Goal: Navigation & Orientation: Find specific page/section

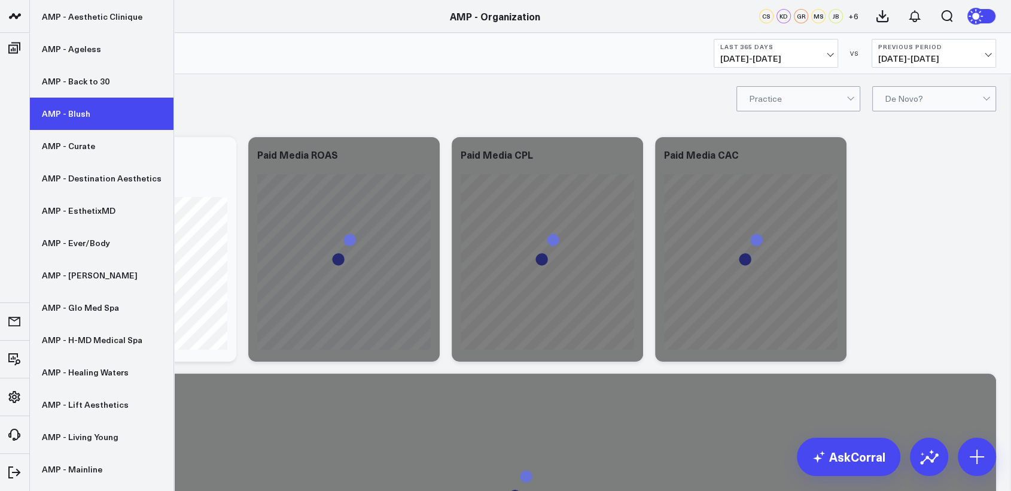
scroll to position [92, 0]
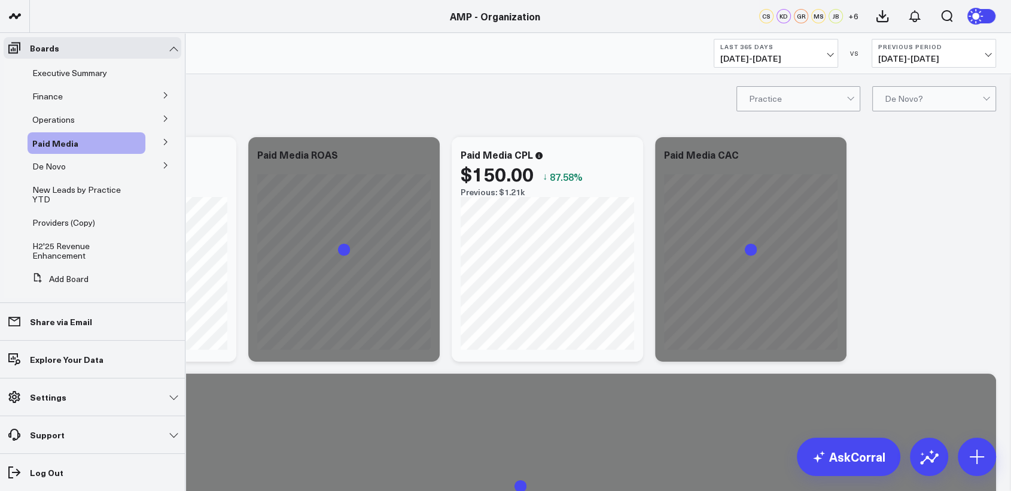
click at [164, 163] on icon at bounding box center [165, 165] width 3 height 6
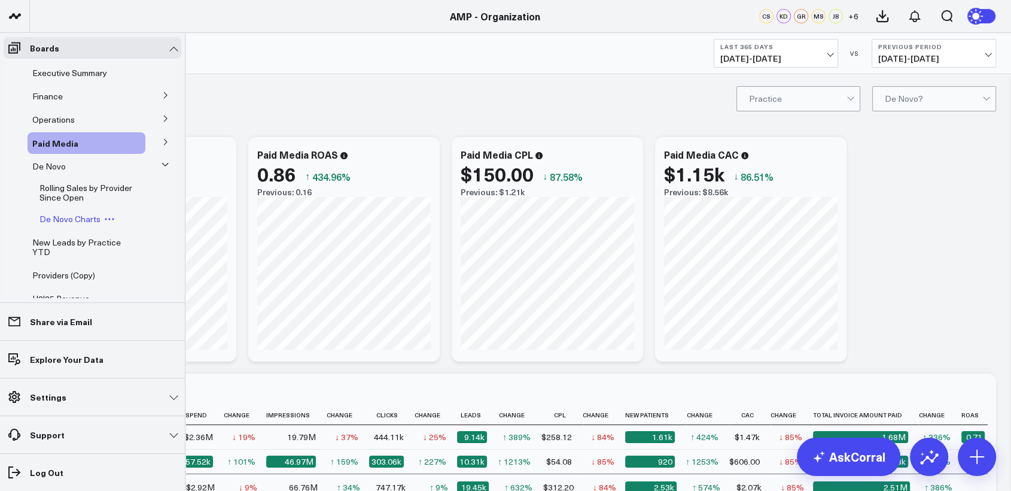
click at [66, 221] on span "De Novo Charts" at bounding box center [69, 218] width 61 height 11
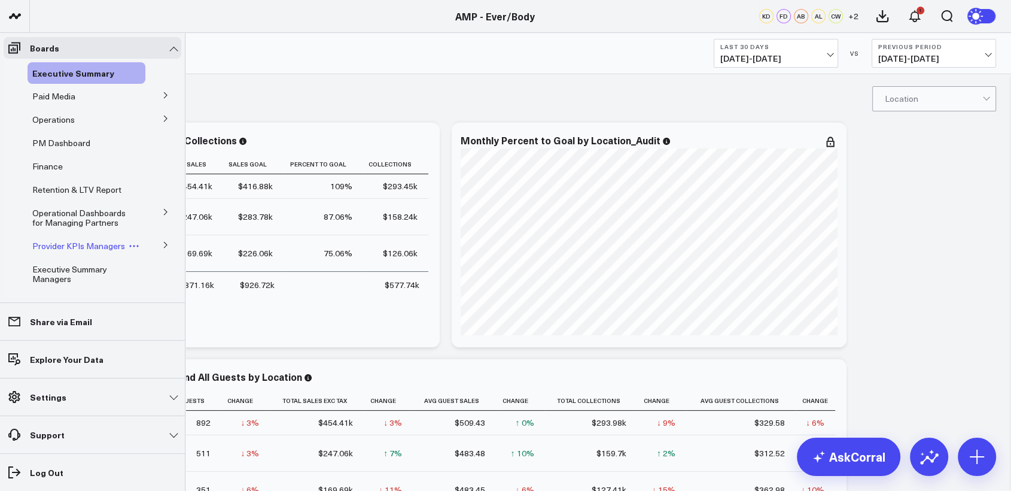
click at [66, 250] on span "Provider KPIs Managers" at bounding box center [78, 245] width 93 height 11
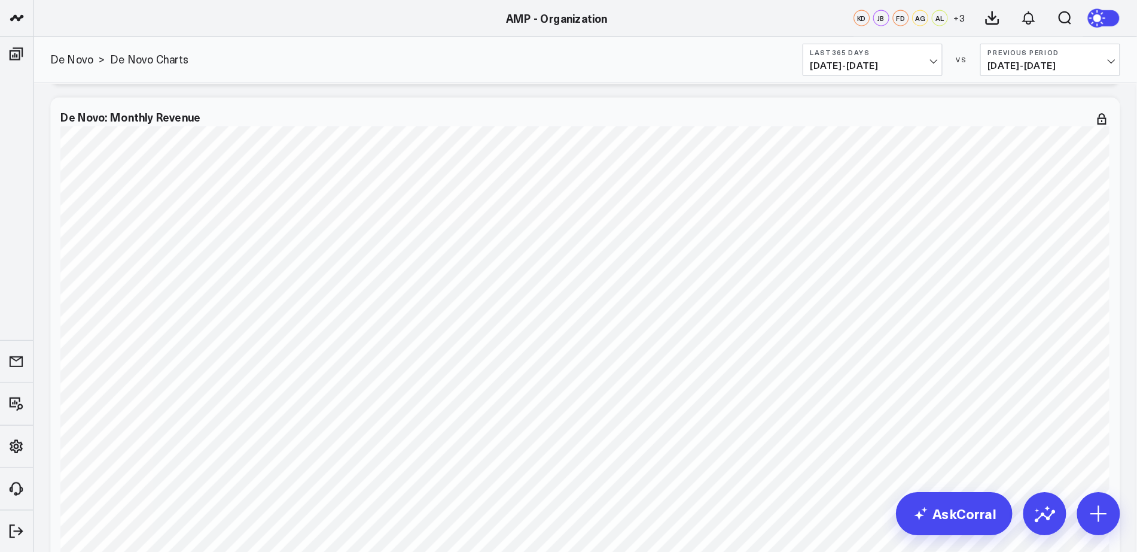
scroll to position [1420, 0]
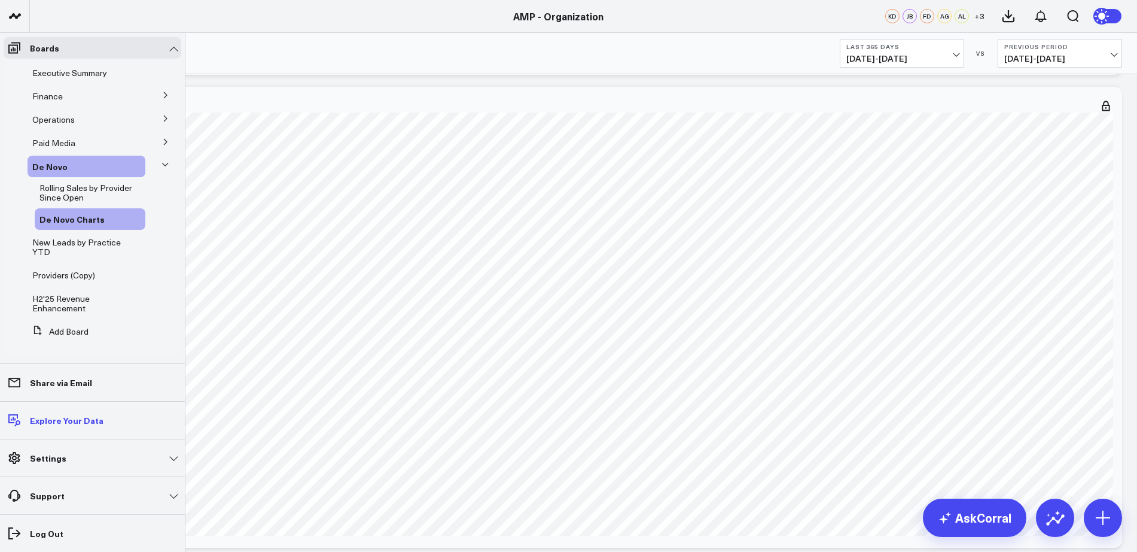
click at [80, 418] on p "Explore Your Data" at bounding box center [67, 420] width 74 height 10
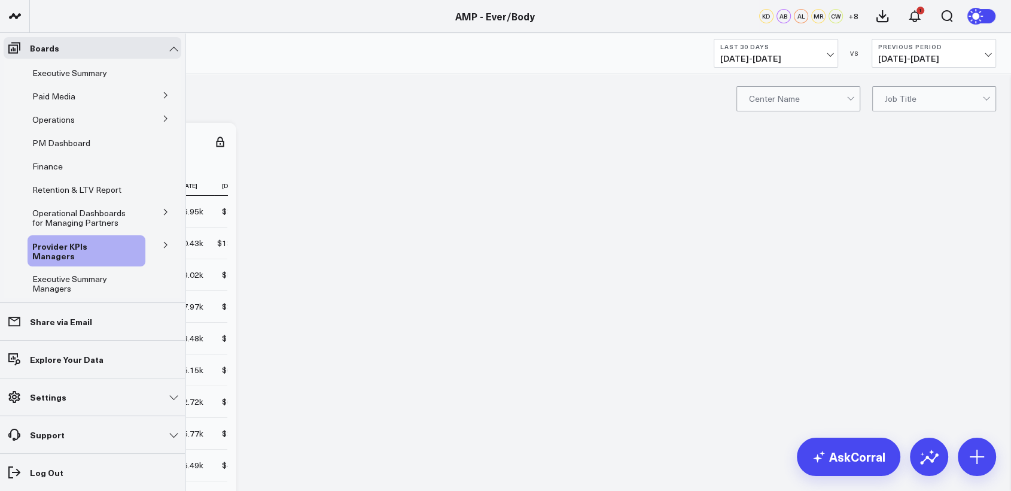
click at [162, 248] on icon at bounding box center [165, 244] width 7 height 7
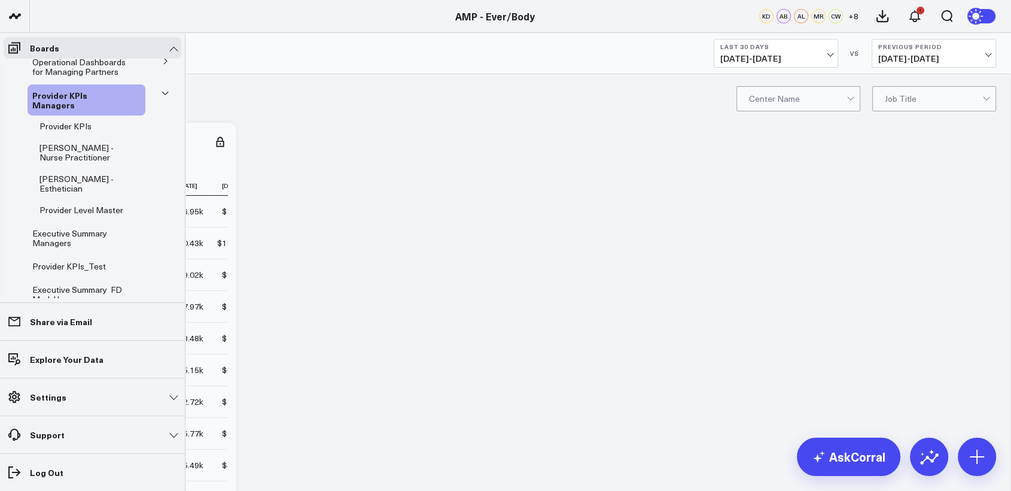
scroll to position [149, 0]
click at [68, 237] on span "Executive Summary Managers" at bounding box center [69, 239] width 75 height 21
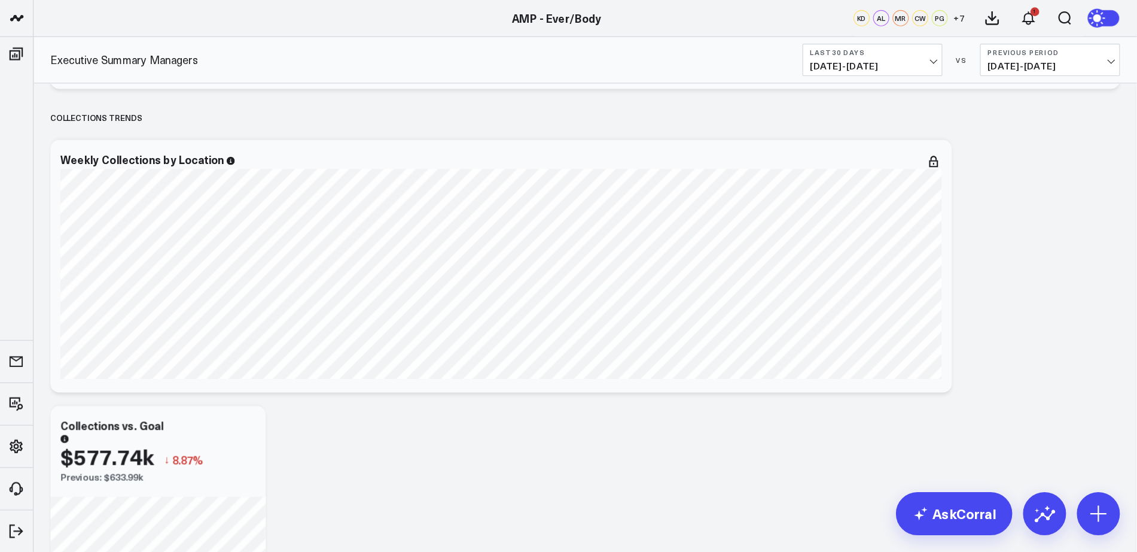
scroll to position [553, 0]
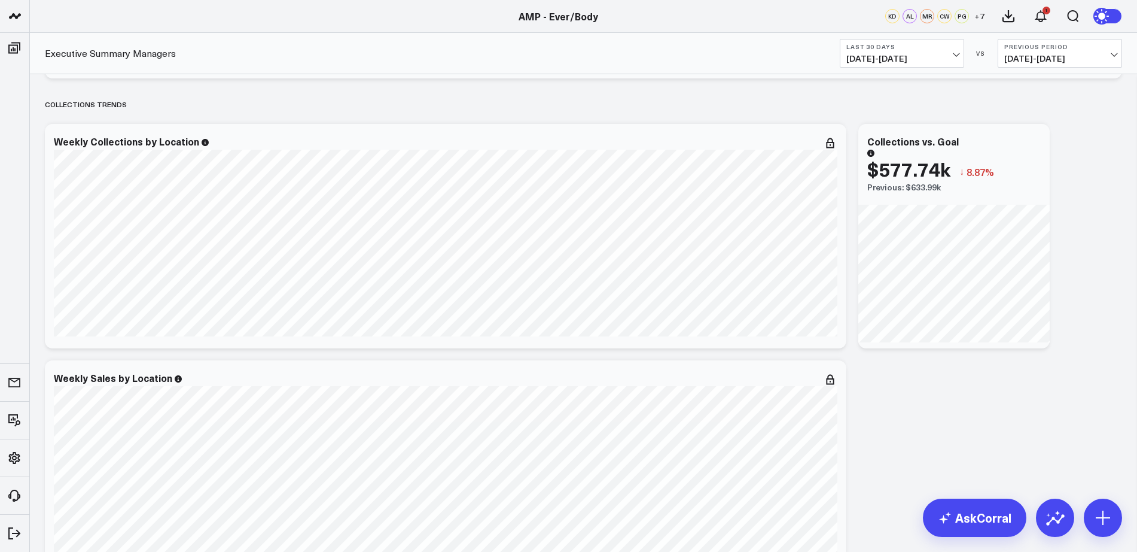
drag, startPoint x: 1012, startPoint y: 0, endPoint x: 863, endPoint y: 378, distance: 406.1
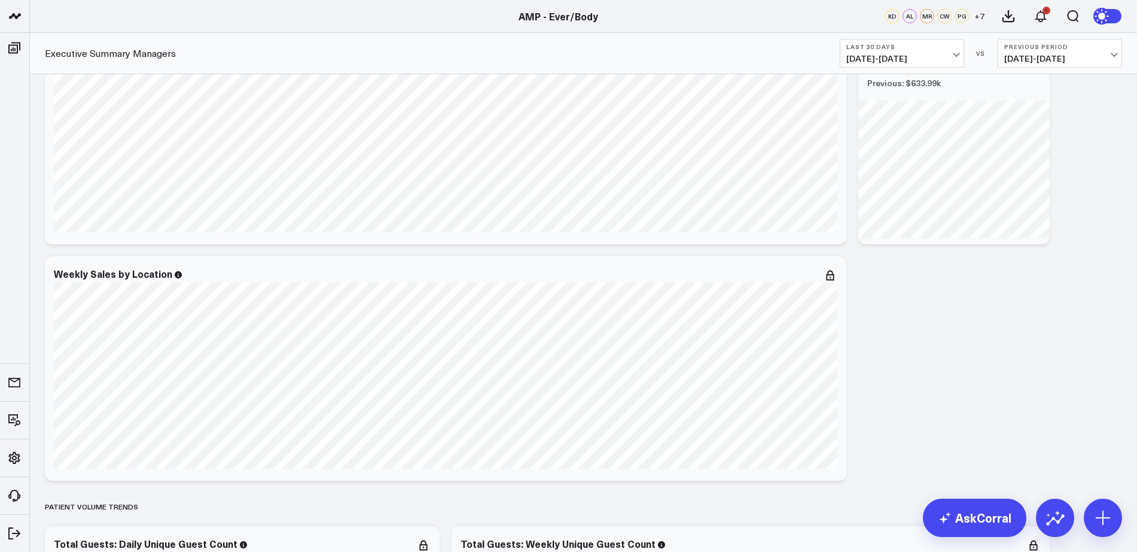
scroll to position [659, 0]
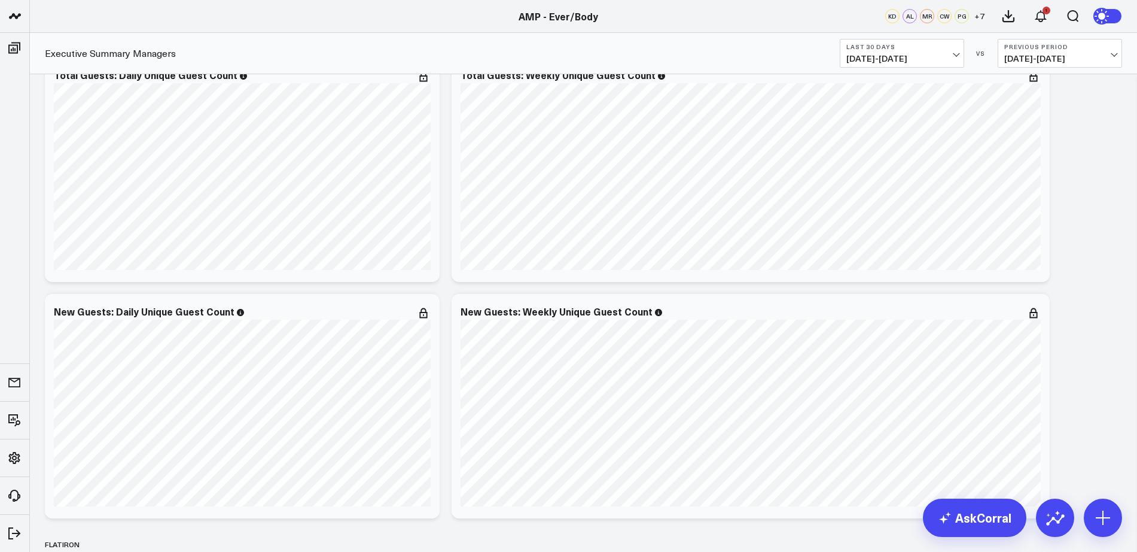
scroll to position [1244, 0]
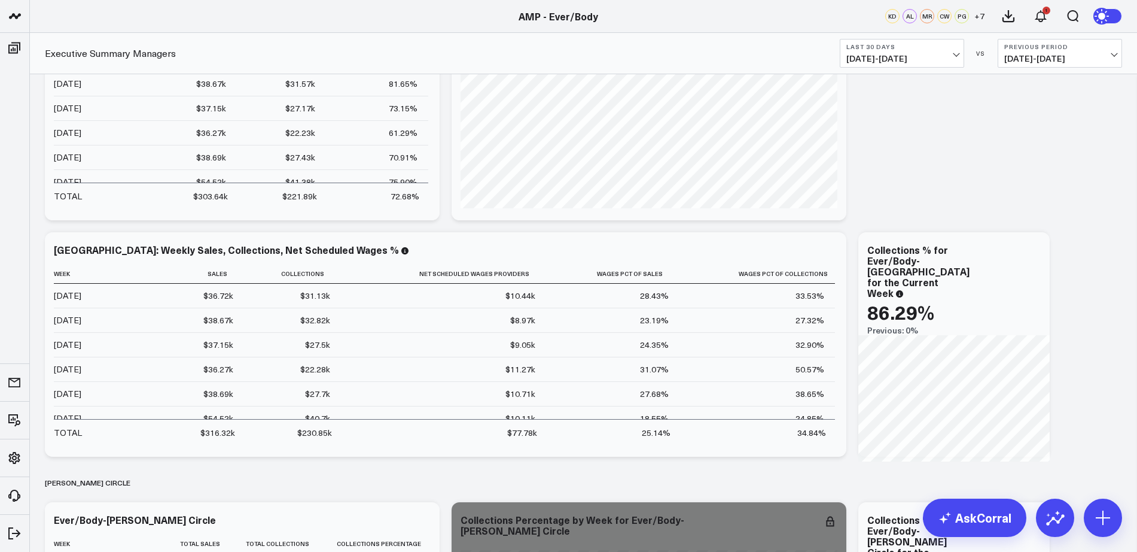
scroll to position [2226, 0]
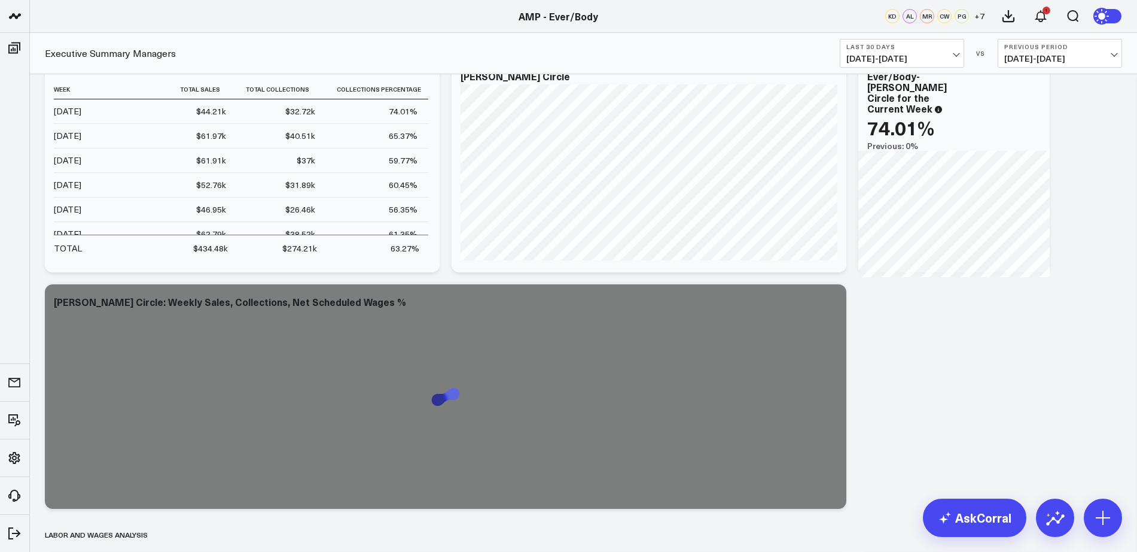
scroll to position [2654, 0]
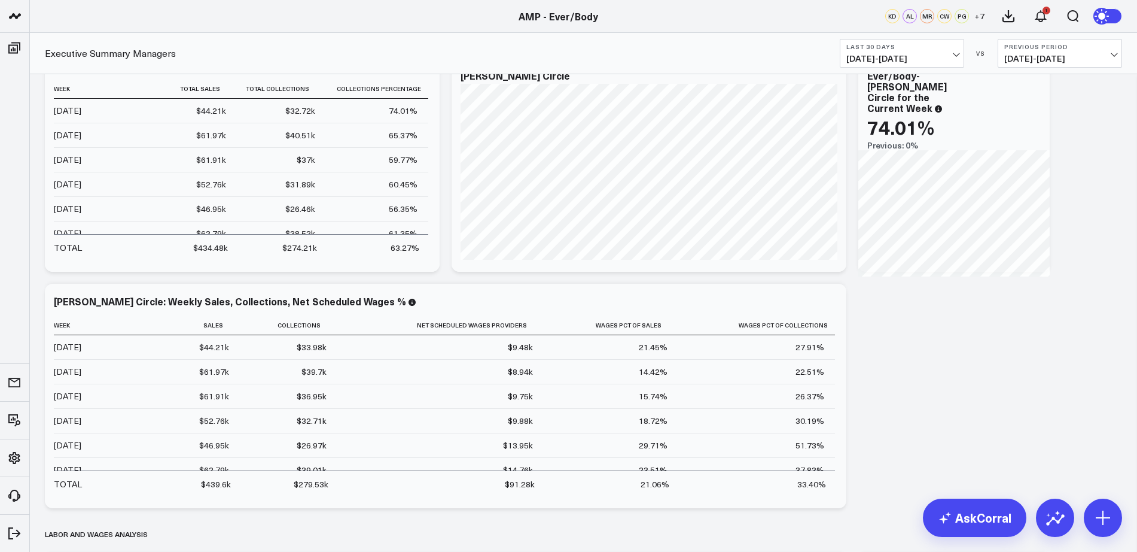
click at [1010, 264] on div "Modify via AI Copy link to widget Ask support Remove Create linked copy Executi…" at bounding box center [583, 142] width 1089 height 5331
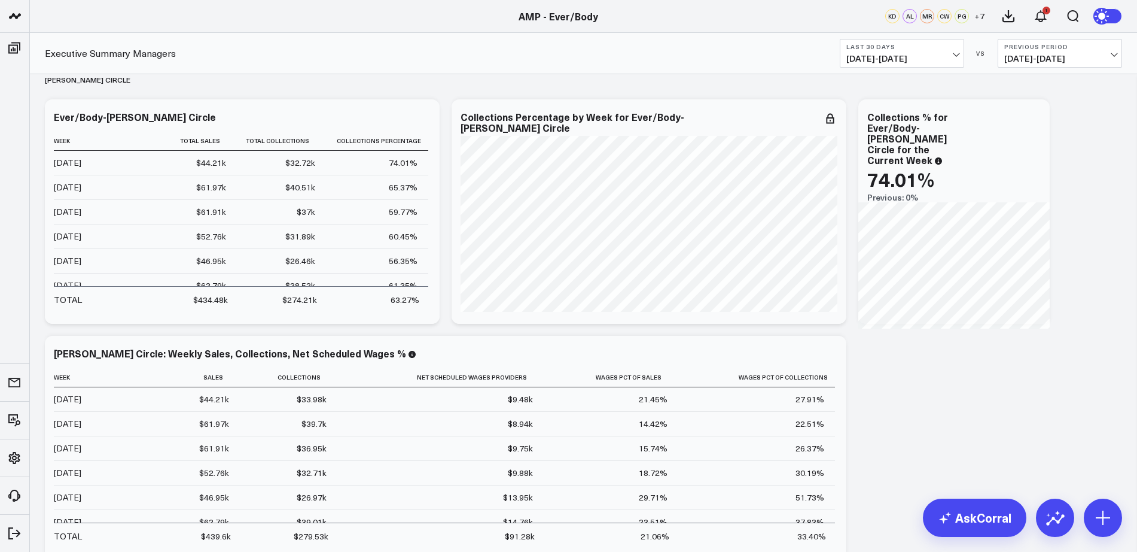
scroll to position [2655, 0]
